Goal: Task Accomplishment & Management: Complete application form

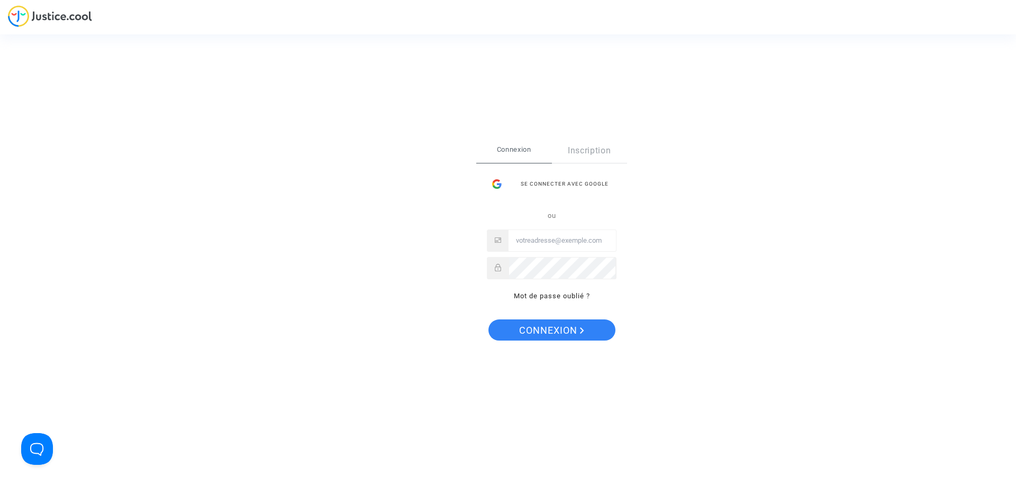
click at [531, 244] on input "Email" at bounding box center [562, 240] width 107 height 21
type input "D"
type input "[PERSON_NAME][EMAIL_ADDRESS][DOMAIN_NAME]"
click at [489, 320] on button "Connexion" at bounding box center [552, 330] width 127 height 21
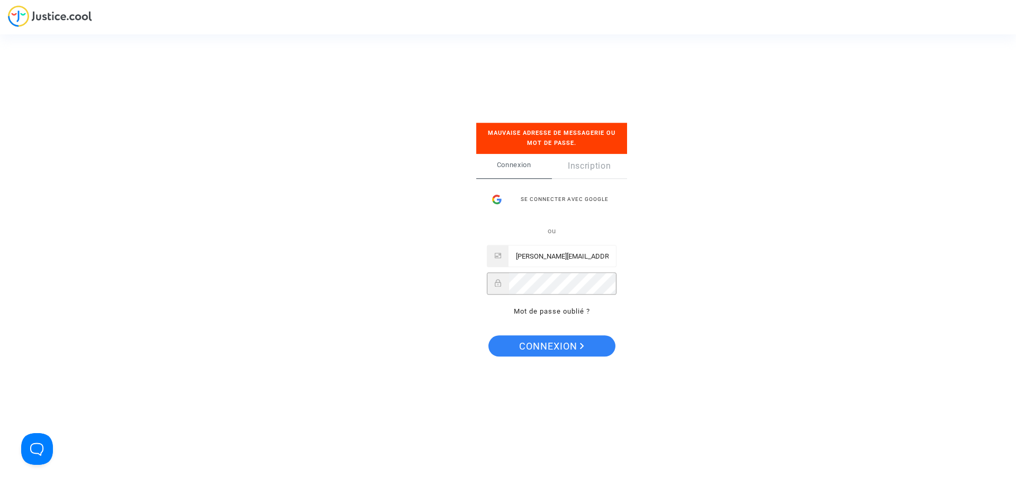
click at [493, 287] on div at bounding box center [552, 284] width 130 height 22
click at [563, 348] on span "Connexion" at bounding box center [551, 347] width 65 height 22
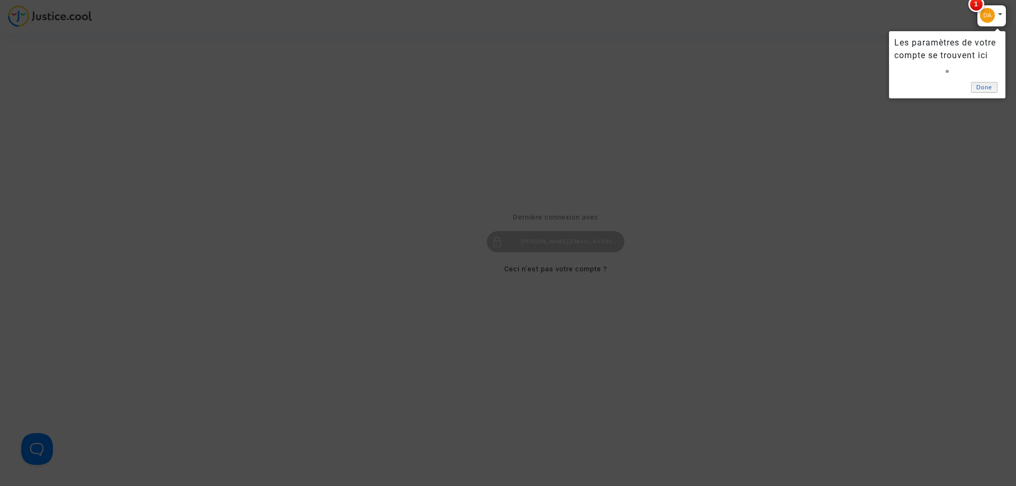
click at [988, 90] on link "Done" at bounding box center [984, 87] width 26 height 11
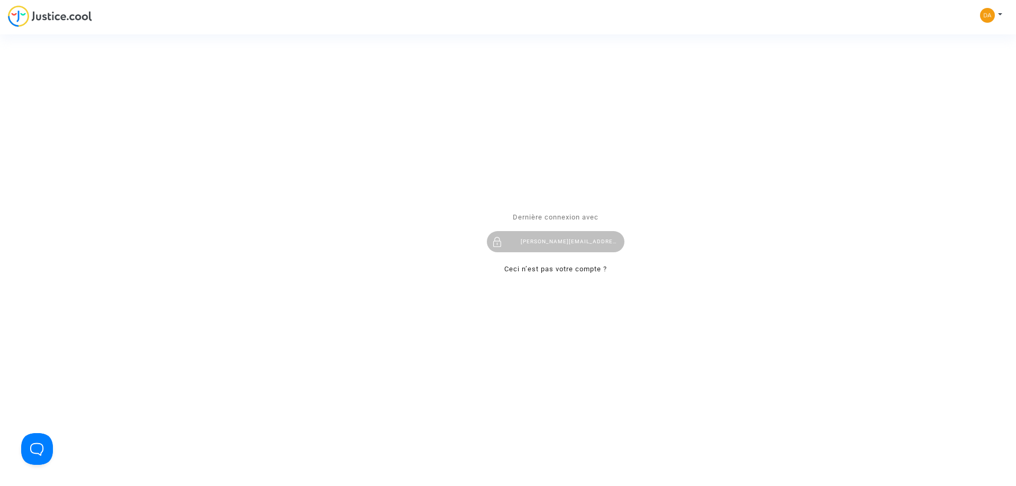
click at [998, 16] on div "Se connecter Dernière connexion avec [PERSON_NAME][EMAIL_ADDRESS][DOMAIN_NAME] …" at bounding box center [508, 243] width 1016 height 486
click at [990, 16] on div "Se connecter Dernière connexion avec [PERSON_NAME][EMAIL_ADDRESS][DOMAIN_NAME] …" at bounding box center [508, 243] width 1016 height 486
click at [998, 12] on div "Se connecter Dernière connexion avec [PERSON_NAME][EMAIL_ADDRESS][DOMAIN_NAME] …" at bounding box center [508, 243] width 1016 height 486
click at [1002, 14] on div "Se connecter Dernière connexion avec [PERSON_NAME][EMAIL_ADDRESS][DOMAIN_NAME] …" at bounding box center [508, 243] width 1016 height 486
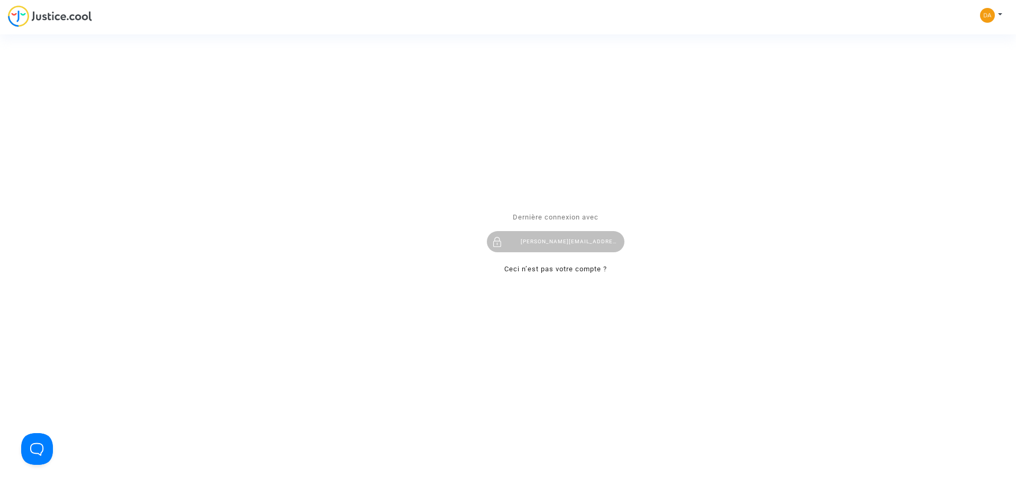
click at [1002, 14] on div "Se connecter Dernière connexion avec [PERSON_NAME][EMAIL_ADDRESS][DOMAIN_NAME] …" at bounding box center [508, 243] width 1016 height 486
click at [578, 243] on div "[PERSON_NAME][EMAIL_ADDRESS][DOMAIN_NAME]" at bounding box center [556, 241] width 138 height 21
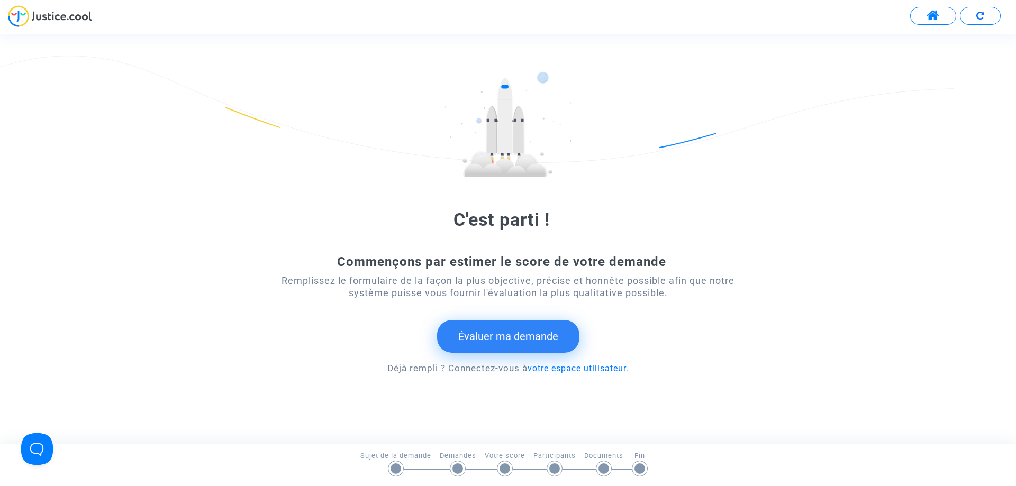
click at [522, 338] on button "Évaluer ma demande" at bounding box center [508, 336] width 142 height 33
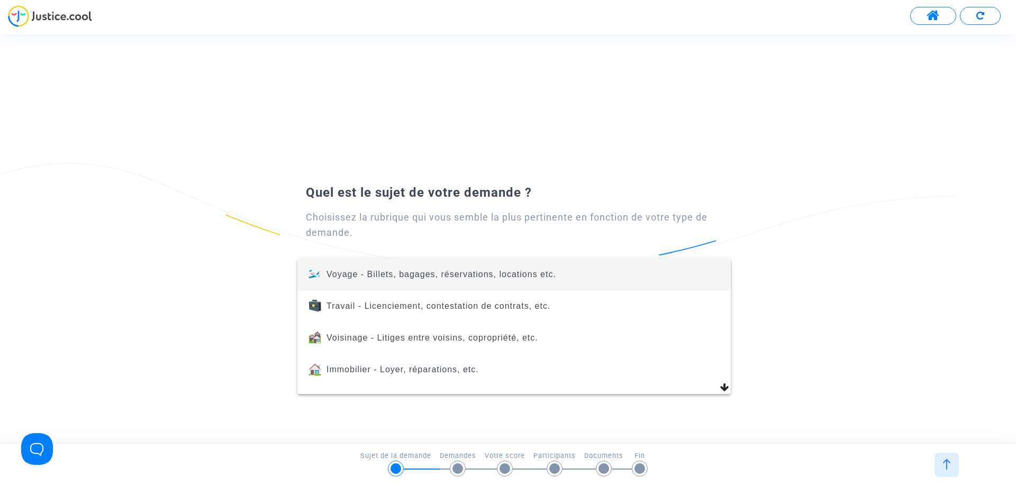
click at [265, 286] on div at bounding box center [508, 243] width 1016 height 486
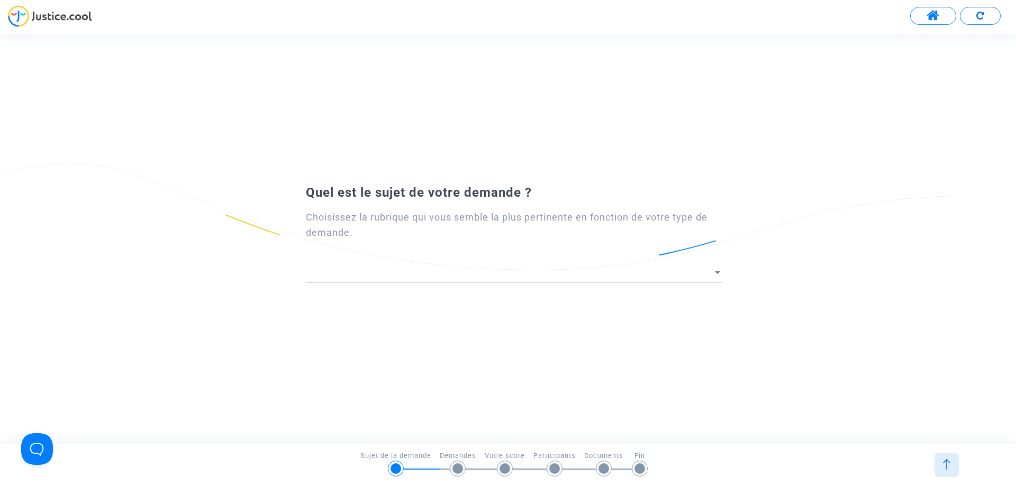
click at [13, 17] on img at bounding box center [50, 16] width 84 height 22
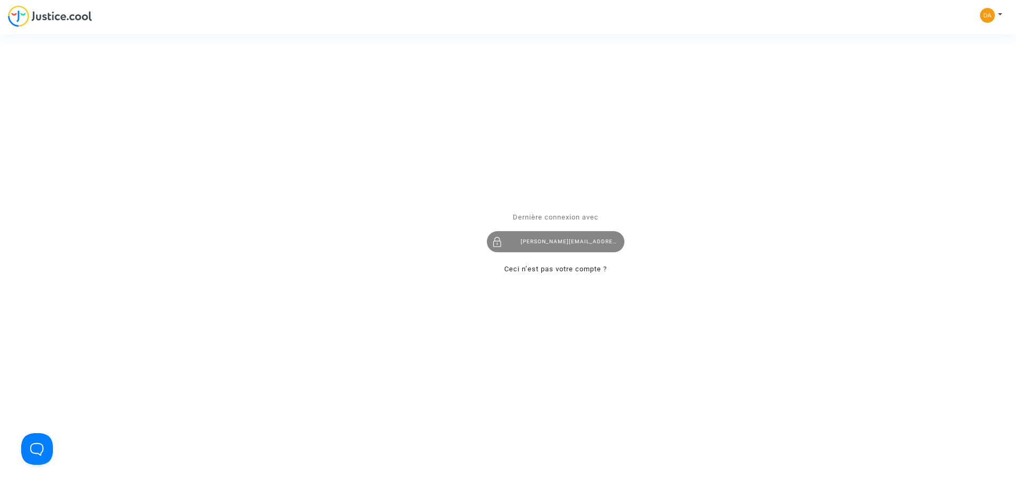
click at [601, 247] on div "[PERSON_NAME][EMAIL_ADDRESS][DOMAIN_NAME]" at bounding box center [556, 241] width 138 height 21
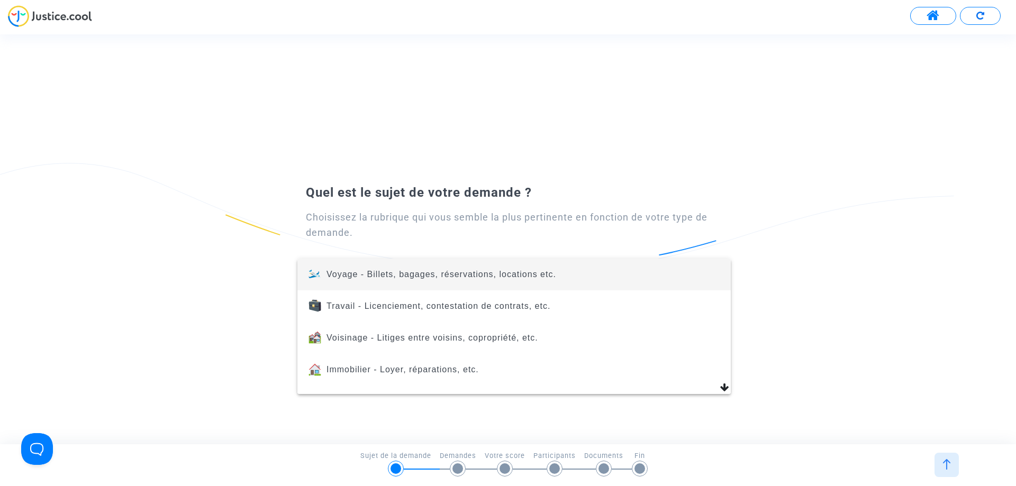
click at [461, 468] on div at bounding box center [508, 243] width 1016 height 486
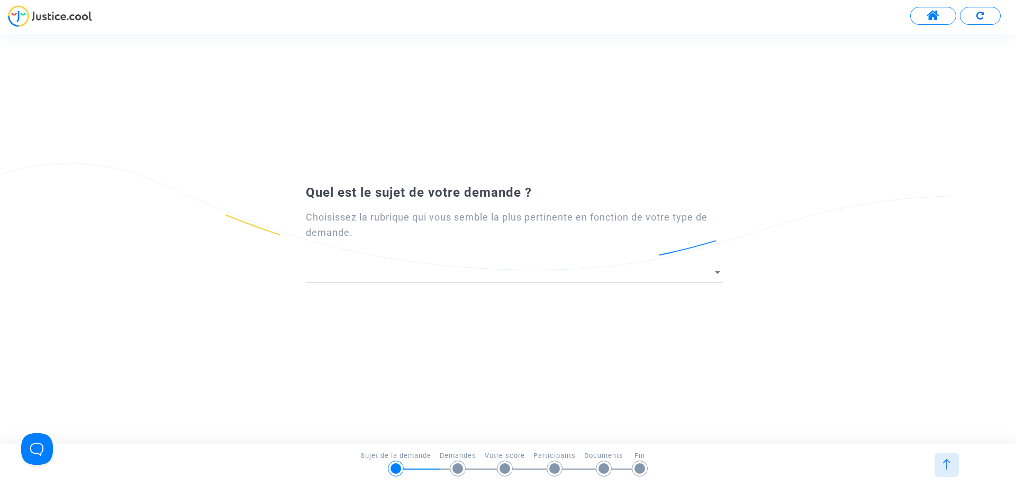
click at [461, 468] on div at bounding box center [458, 469] width 11 height 11
click at [528, 473] on div "Votre score" at bounding box center [509, 466] width 49 height 30
click at [716, 270] on div at bounding box center [718, 273] width 10 height 11
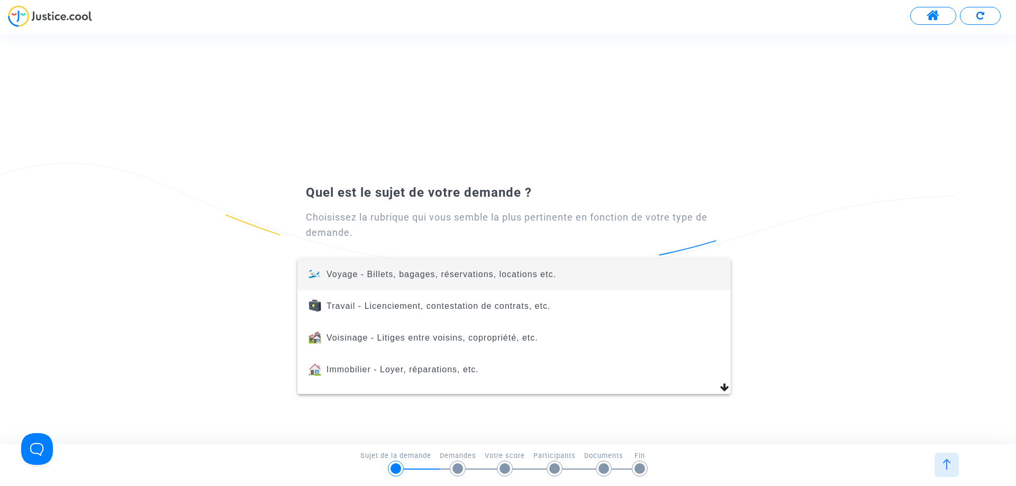
click at [513, 281] on span "Voyage - Billets, bagages, réservations, locations etc." at bounding box center [514, 275] width 417 height 32
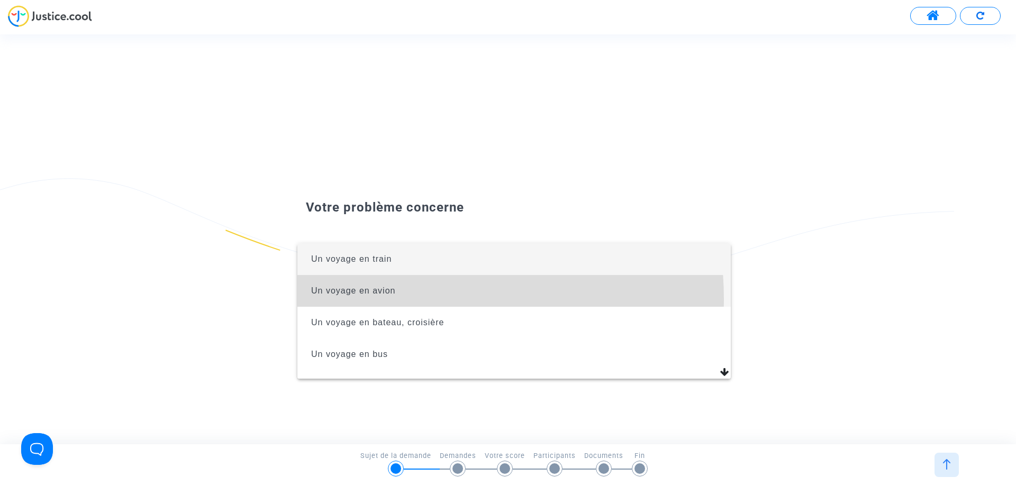
click at [398, 299] on span "Un voyage en avion" at bounding box center [514, 291] width 417 height 32
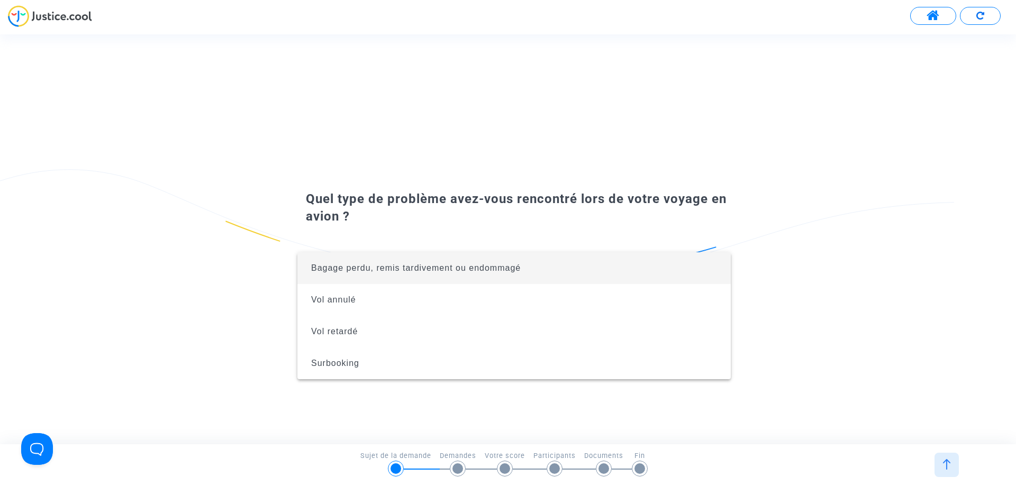
click at [936, 19] on div at bounding box center [508, 243] width 1016 height 486
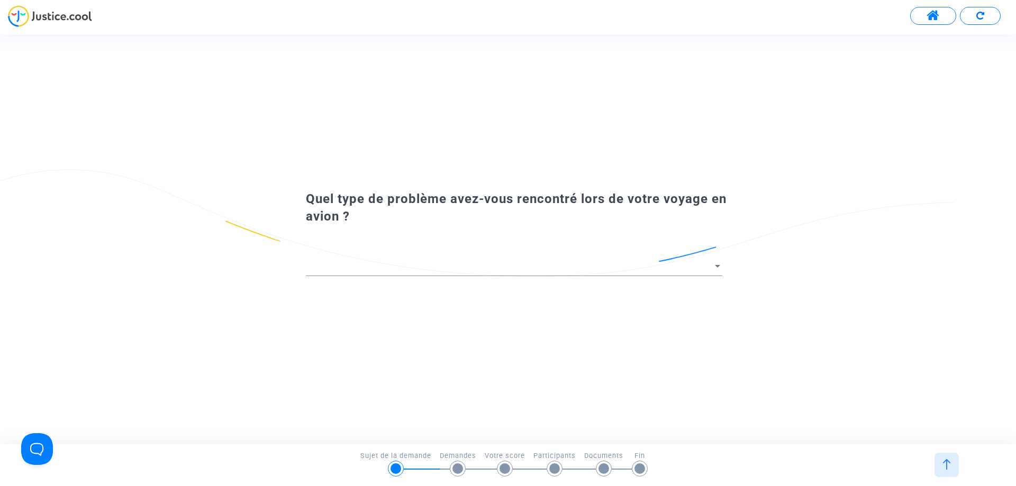
click at [936, 19] on span at bounding box center [933, 16] width 13 height 14
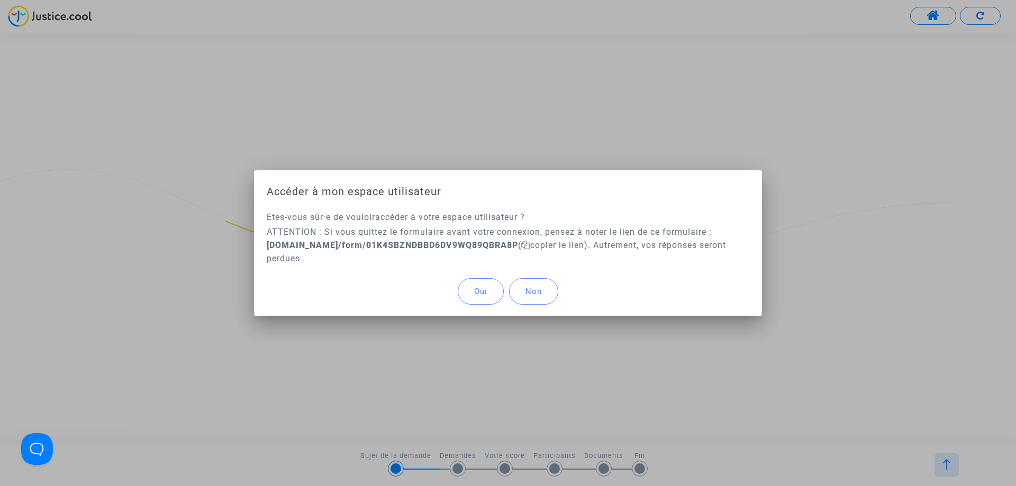
click at [493, 290] on button "Oui" at bounding box center [481, 291] width 46 height 26
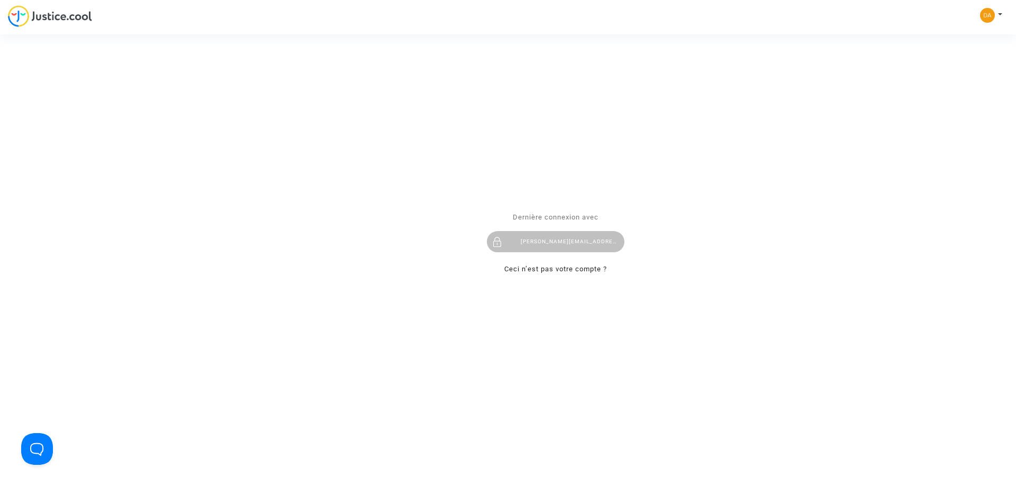
click at [998, 13] on div "Se connecter Dernière connexion avec [PERSON_NAME][EMAIL_ADDRESS][DOMAIN_NAME] …" at bounding box center [508, 243] width 1016 height 486
click at [1001, 14] on div "Se connecter Dernière connexion avec [PERSON_NAME][EMAIL_ADDRESS][DOMAIN_NAME] …" at bounding box center [508, 243] width 1016 height 486
click at [988, 14] on div "Se connecter Dernière connexion avec [PERSON_NAME][EMAIL_ADDRESS][DOMAIN_NAME] …" at bounding box center [508, 243] width 1016 height 486
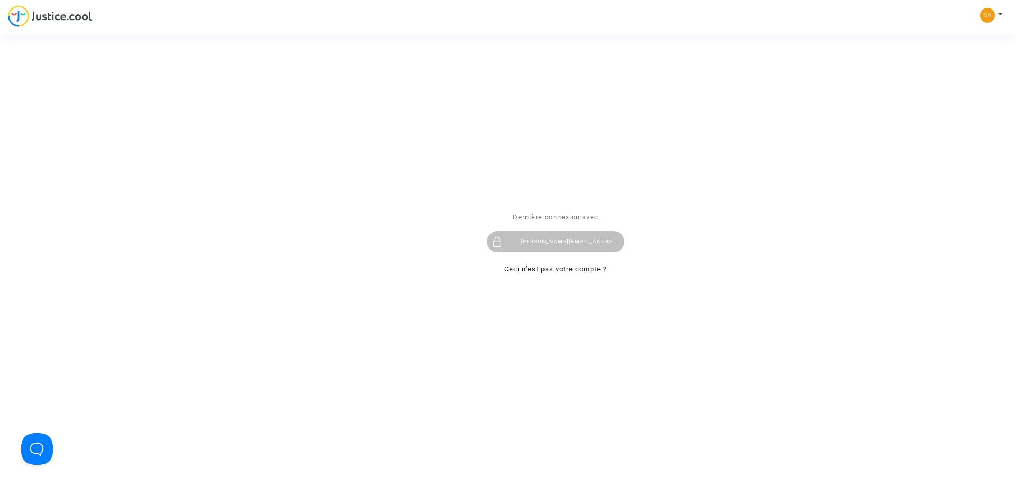
click at [988, 14] on div "Se connecter Dernière connexion avec [PERSON_NAME][EMAIL_ADDRESS][DOMAIN_NAME] …" at bounding box center [508, 243] width 1016 height 486
click at [1004, 12] on div "Se connecter Dernière connexion avec [PERSON_NAME][EMAIL_ADDRESS][DOMAIN_NAME] …" at bounding box center [508, 243] width 1016 height 486
click at [35, 17] on div "Se connecter Dernière connexion avec [PERSON_NAME][EMAIL_ADDRESS][DOMAIN_NAME] …" at bounding box center [508, 243] width 1016 height 486
click at [52, 17] on div "Se connecter Dernière connexion avec [PERSON_NAME][EMAIL_ADDRESS][DOMAIN_NAME] …" at bounding box center [508, 243] width 1016 height 486
click at [21, 14] on div "Se connecter Dernière connexion avec [PERSON_NAME][EMAIL_ADDRESS][DOMAIN_NAME] …" at bounding box center [508, 243] width 1016 height 486
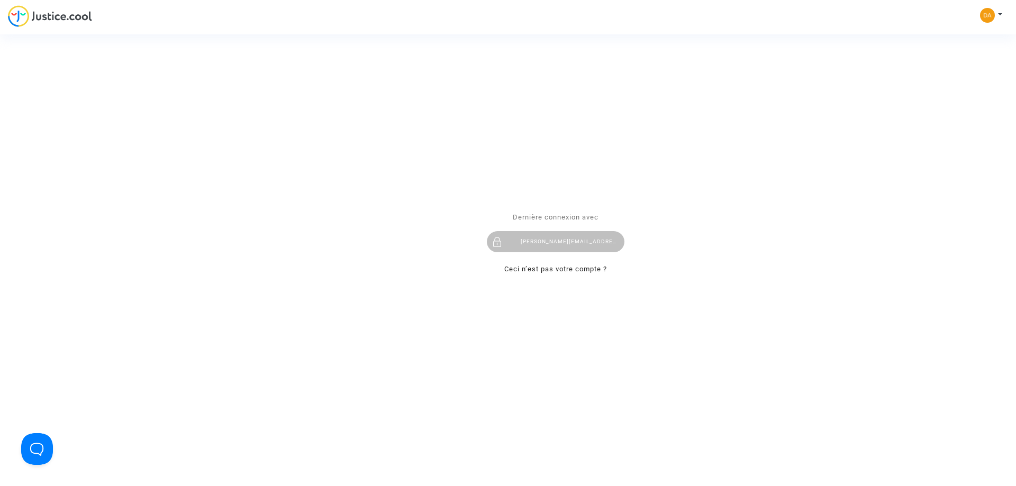
click at [82, 15] on div "Se connecter Dernière connexion avec [PERSON_NAME][EMAIL_ADDRESS][DOMAIN_NAME] …" at bounding box center [508, 243] width 1016 height 486
click at [71, 17] on div "Se connecter Dernière connexion avec [PERSON_NAME][EMAIL_ADDRESS][DOMAIN_NAME] …" at bounding box center [508, 243] width 1016 height 486
click at [381, 119] on div "Se connecter Dernière connexion avec [PERSON_NAME][EMAIL_ADDRESS][DOMAIN_NAME] …" at bounding box center [508, 243] width 1016 height 486
click at [989, 17] on div "Se connecter Dernière connexion avec [PERSON_NAME][EMAIL_ADDRESS][DOMAIN_NAME] …" at bounding box center [508, 243] width 1016 height 486
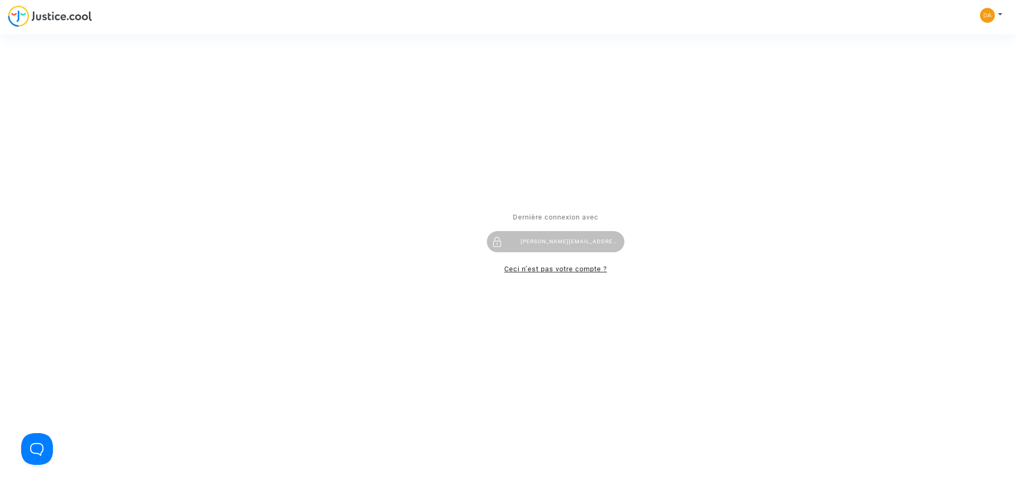
click at [524, 271] on link "Ceci n’est pas votre compte ?" at bounding box center [555, 269] width 103 height 8
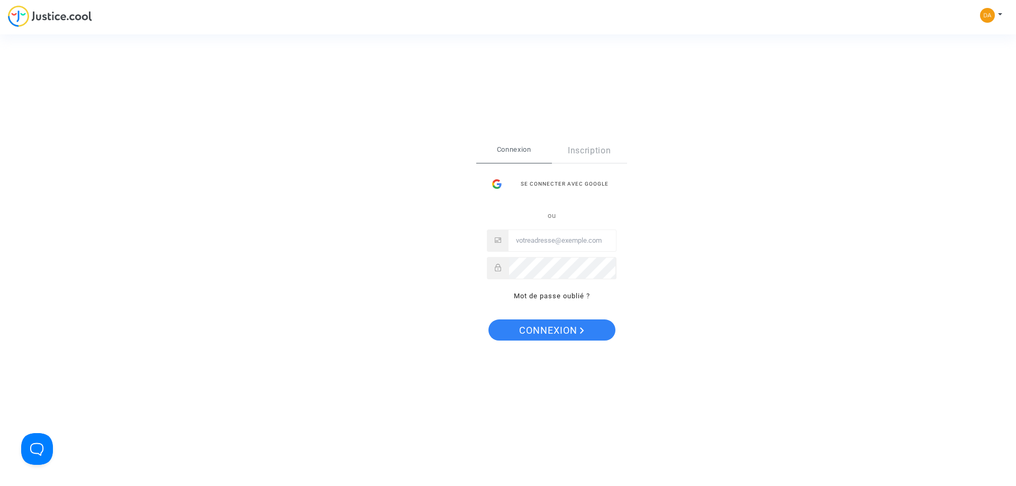
click at [996, 14] on div "Se connecter Connexion Inscription Se connecter avec Google ou Mot de passe oub…" at bounding box center [508, 243] width 1016 height 486
drag, startPoint x: 996, startPoint y: 14, endPoint x: 750, endPoint y: 104, distance: 261.4
click at [750, 104] on div "Se connecter Connexion Inscription Se connecter avec Google ou Mot de passe oub…" at bounding box center [508, 243] width 1016 height 486
